Goal: Information Seeking & Learning: Learn about a topic

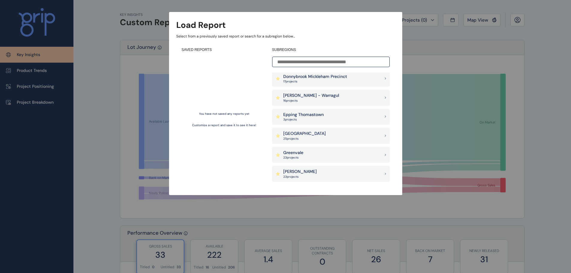
scroll to position [240, 0]
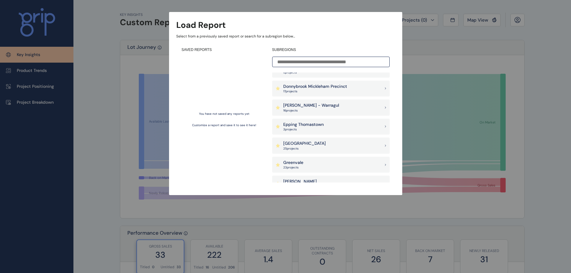
click at [319, 88] on p "Donnybrook Mickleham Precinct" at bounding box center [315, 87] width 64 height 6
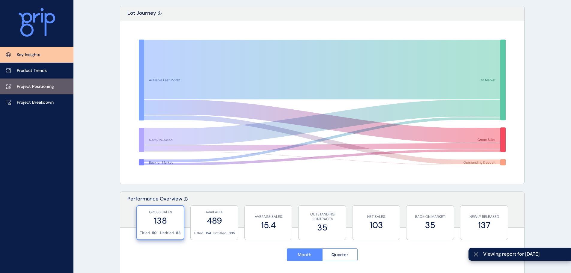
scroll to position [90, 0]
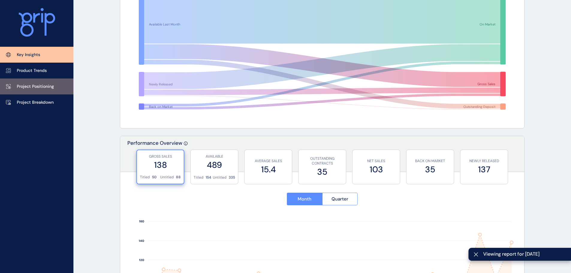
click at [54, 90] on link "Project Positioning" at bounding box center [36, 87] width 73 height 16
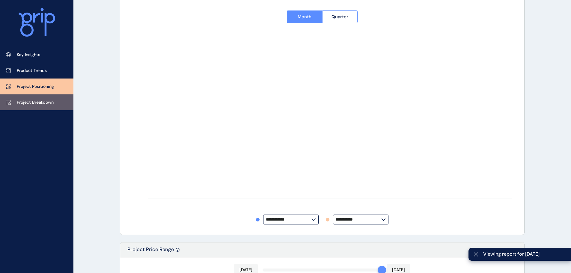
type input "**********"
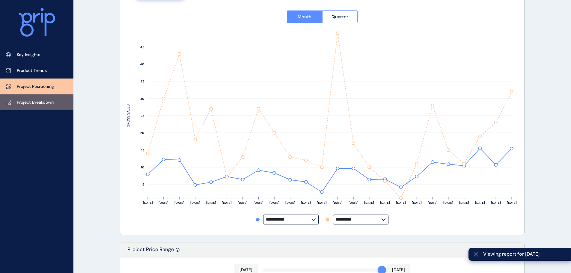
click at [23, 107] on link "Project Breakdown" at bounding box center [36, 102] width 73 height 16
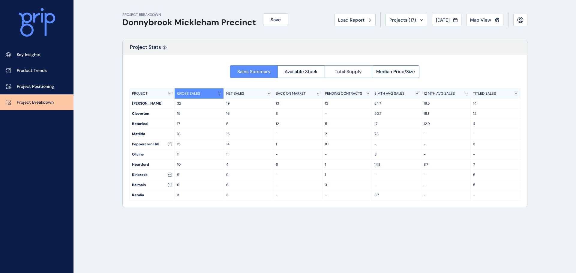
click at [334, 73] on button "Total Supply" at bounding box center [348, 71] width 47 height 13
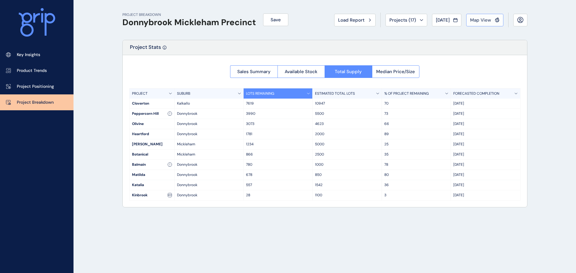
click at [477, 18] on span "Map View" at bounding box center [480, 20] width 21 height 6
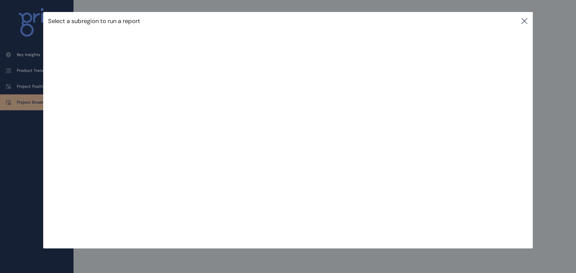
click at [527, 18] on icon at bounding box center [524, 20] width 5 height 5
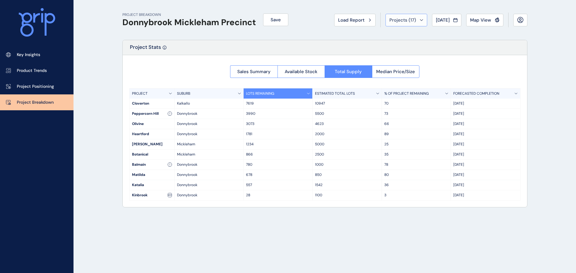
click at [395, 21] on span "Projects ( 17 )" at bounding box center [402, 20] width 27 height 6
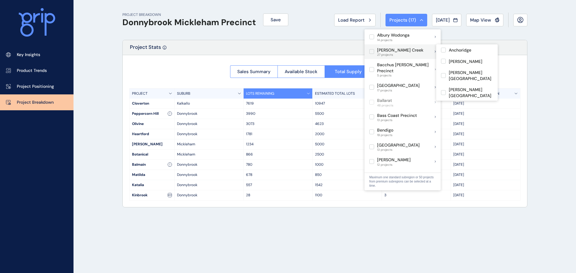
click at [370, 51] on label at bounding box center [371, 51] width 5 height 5
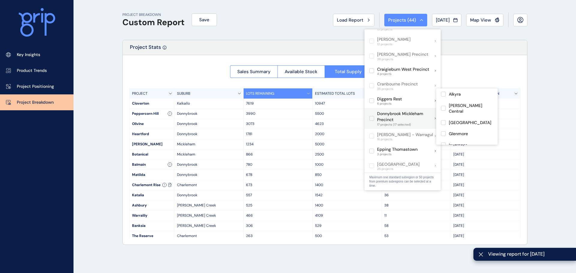
scroll to position [150, 0]
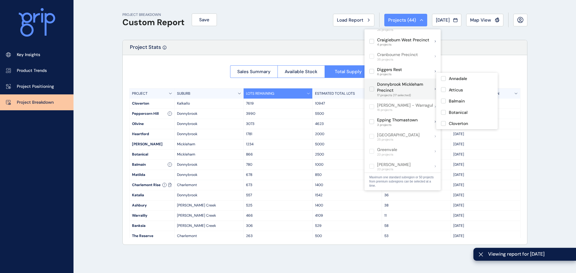
click at [372, 87] on label at bounding box center [371, 89] width 5 height 5
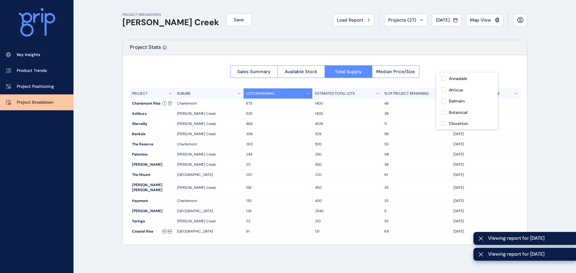
click at [167, 56] on div "Sales Summary Available Stock Total Supply Median Price/Size PROJECT SUBURB LOT…" at bounding box center [325, 150] width 404 height 190
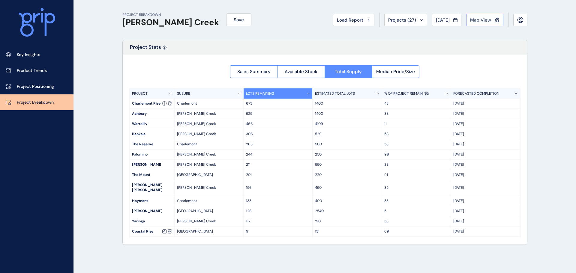
click at [482, 24] on button "Map View" at bounding box center [484, 20] width 37 height 13
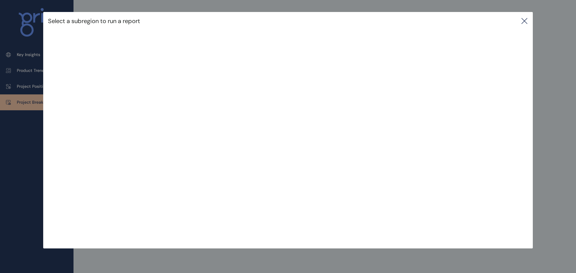
click at [528, 20] on icon at bounding box center [524, 20] width 7 height 7
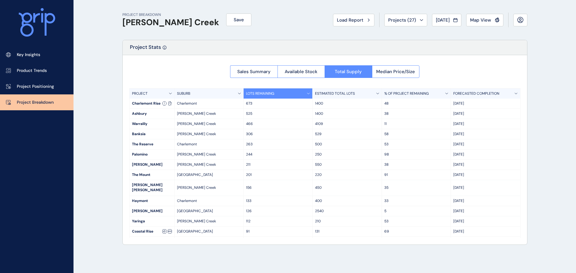
click at [481, 20] on span "Map View" at bounding box center [480, 20] width 21 height 6
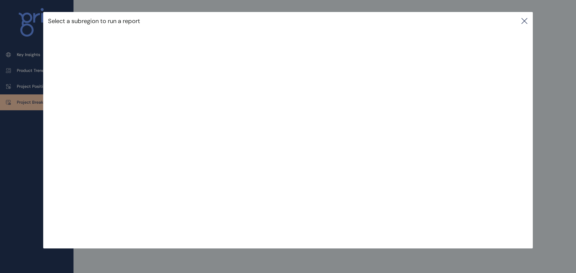
click at [521, 21] on icon at bounding box center [524, 20] width 7 height 7
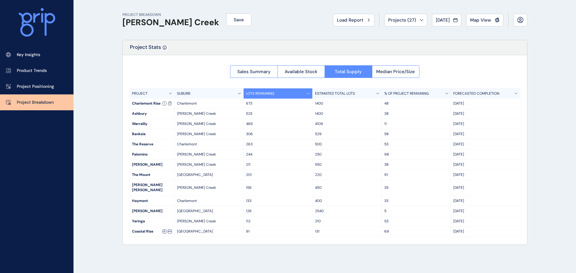
drag, startPoint x: 364, startPoint y: 15, endPoint x: 355, endPoint y: 25, distance: 13.6
click at [364, 15] on button "Load Report" at bounding box center [353, 20] width 41 height 13
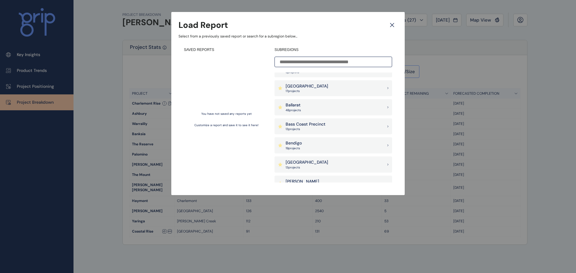
scroll to position [60, 0]
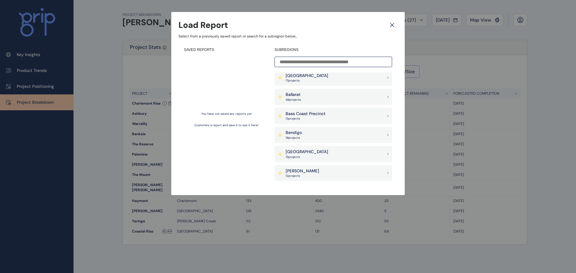
click at [302, 112] on p "Bass Coast Precinct" at bounding box center [306, 114] width 40 height 6
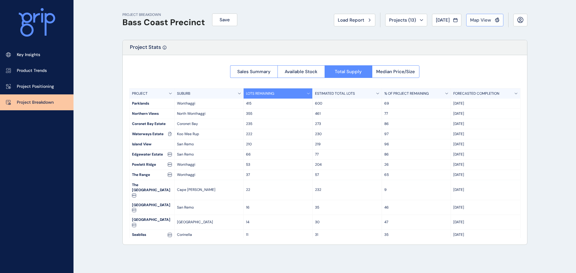
click at [484, 25] on button "Map View" at bounding box center [484, 20] width 37 height 13
